Goal: Information Seeking & Learning: Learn about a topic

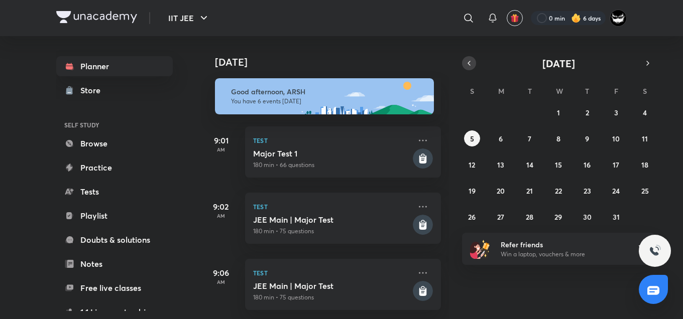
click at [466, 61] on icon "button" at bounding box center [469, 63] width 8 height 9
click at [503, 216] on abbr "29" at bounding box center [501, 217] width 8 height 10
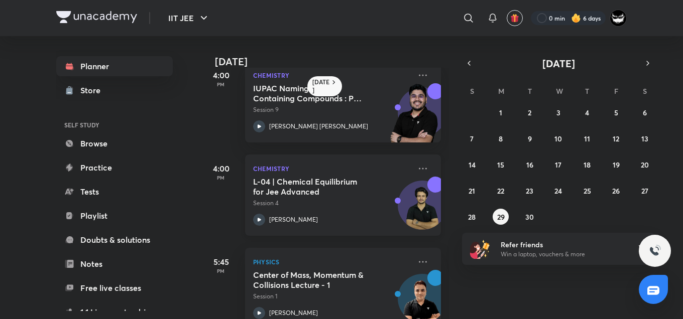
scroll to position [20, 0]
click at [417, 165] on icon at bounding box center [423, 168] width 12 height 12
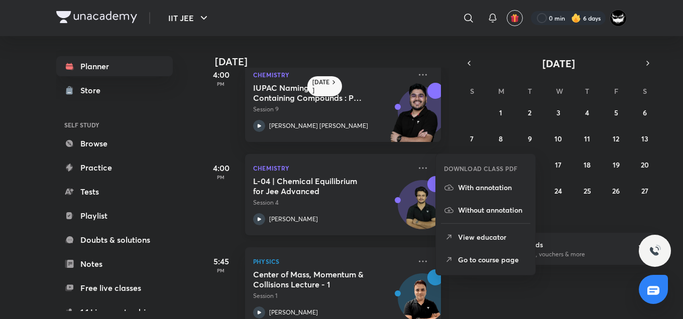
click at [349, 202] on p "Session 4" at bounding box center [332, 202] width 158 height 9
